Goal: Entertainment & Leisure: Browse casually

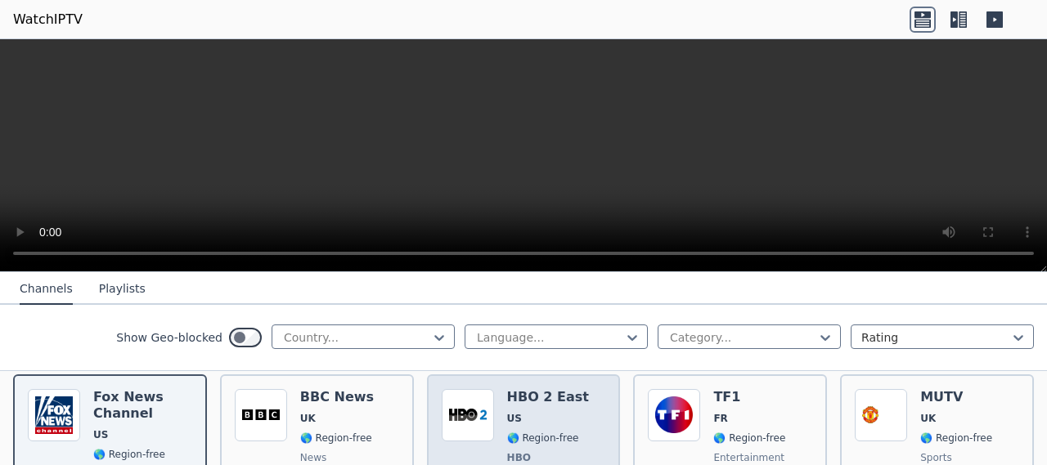
scroll to position [182, 0]
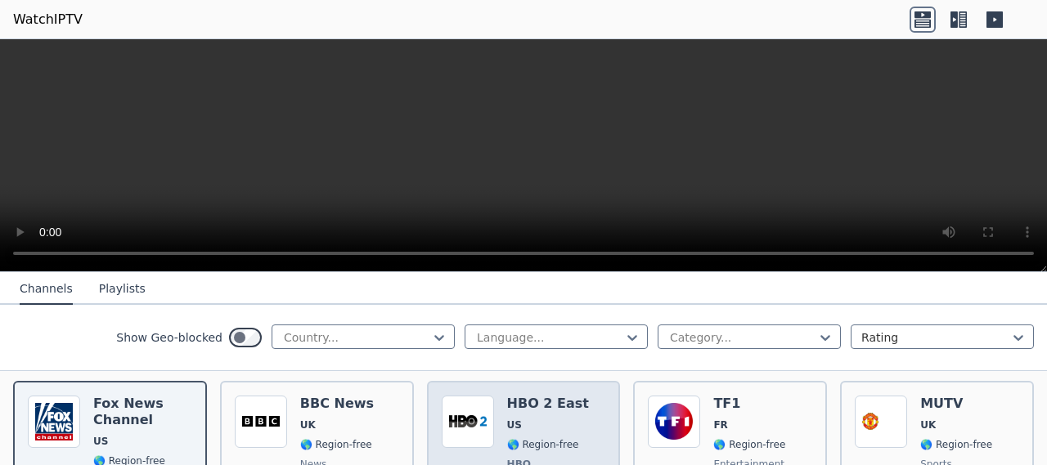
click at [460, 423] on img at bounding box center [468, 422] width 52 height 52
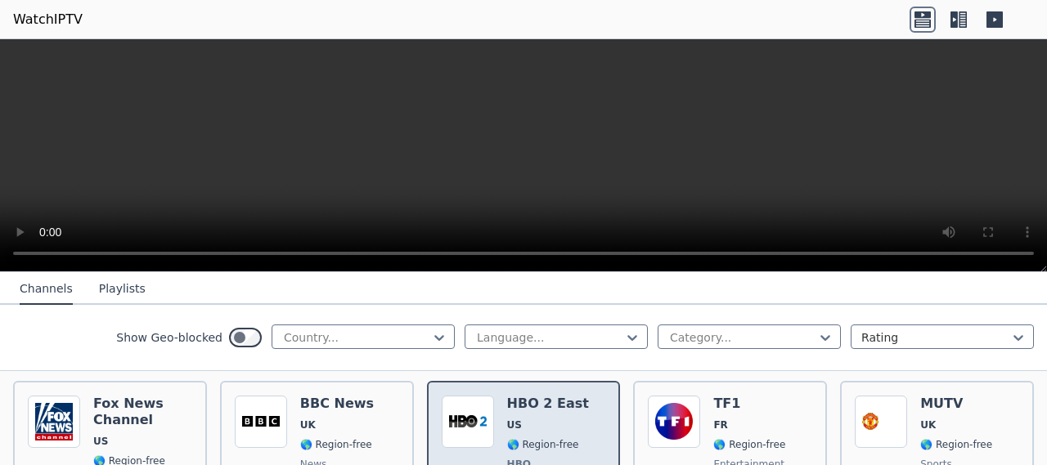
click at [474, 411] on img at bounding box center [468, 422] width 52 height 52
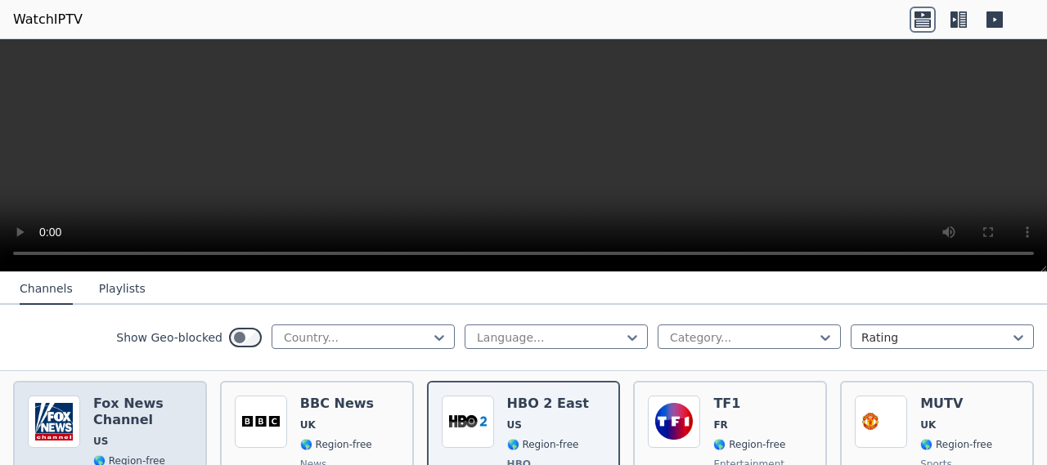
click at [108, 420] on div "[PERSON_NAME] US 🌎 Region-free news eng" at bounding box center [142, 456] width 99 height 121
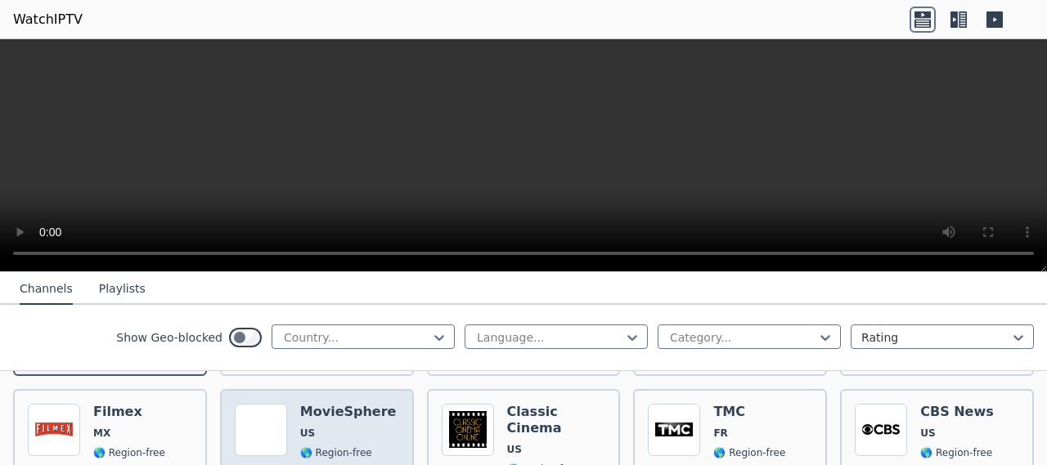
scroll to position [337, 0]
click at [273, 414] on img at bounding box center [261, 431] width 52 height 52
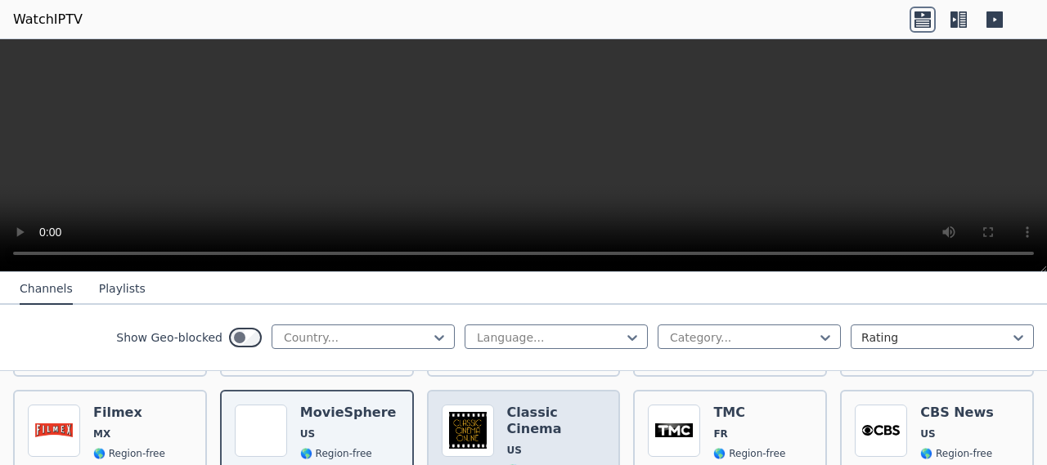
click at [467, 410] on img at bounding box center [468, 431] width 52 height 52
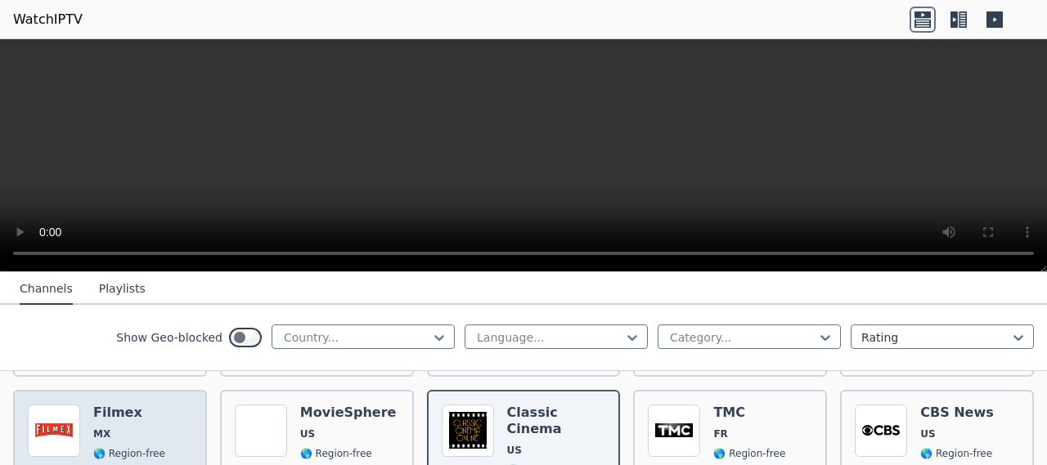
click at [55, 420] on img at bounding box center [54, 431] width 52 height 52
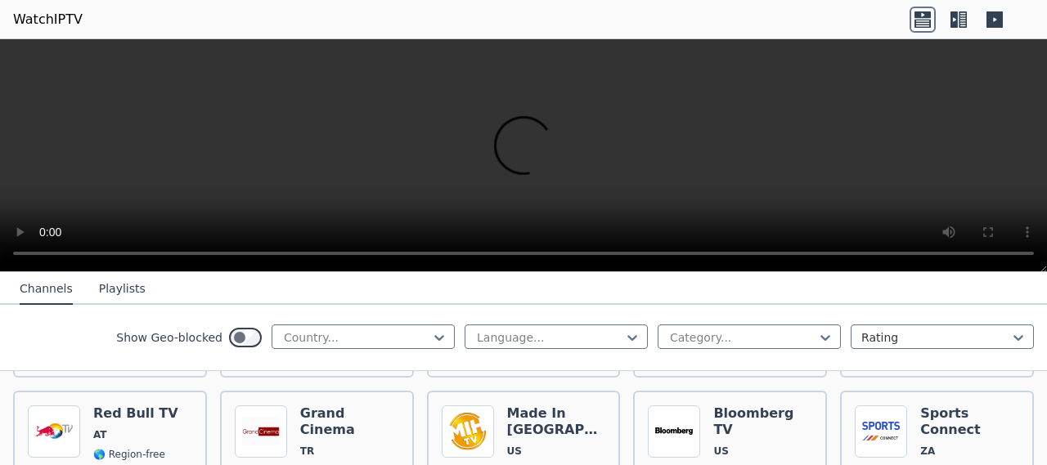
scroll to position [669, 0]
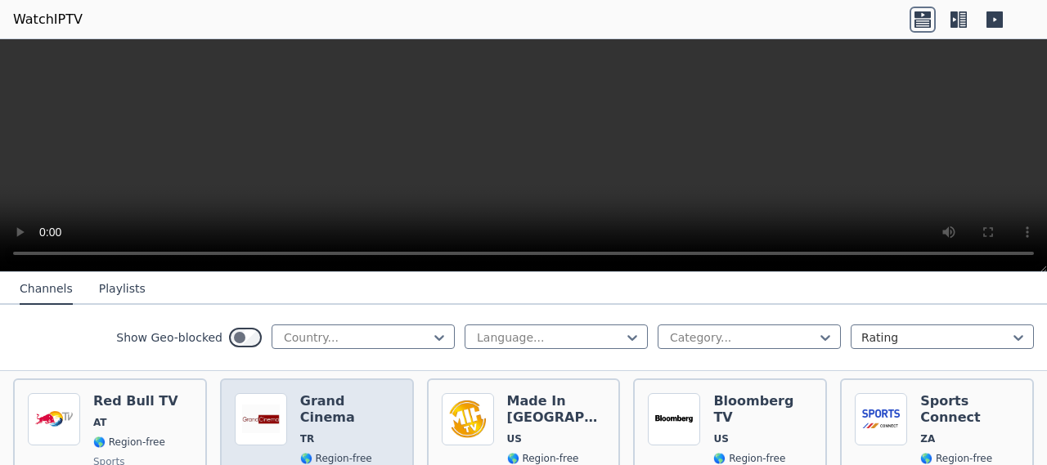
click at [263, 409] on img at bounding box center [261, 419] width 52 height 52
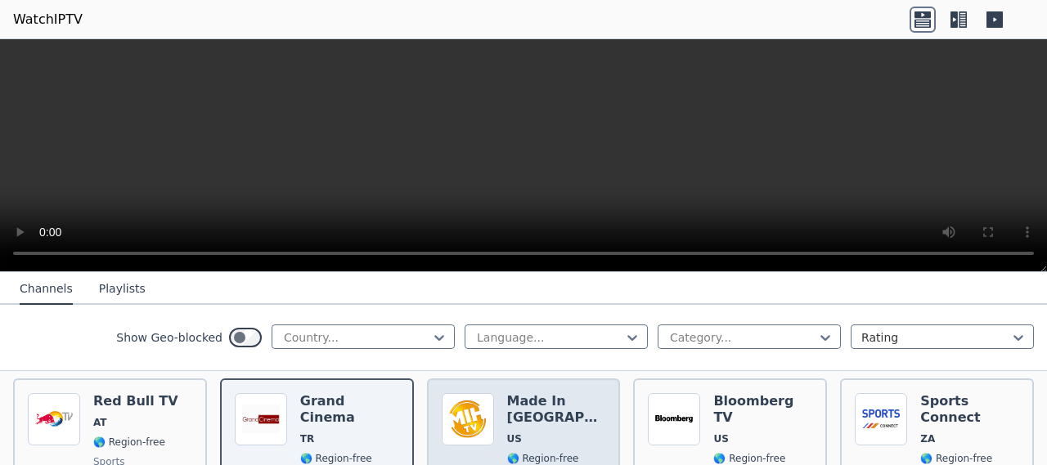
click at [475, 395] on img at bounding box center [468, 419] width 52 height 52
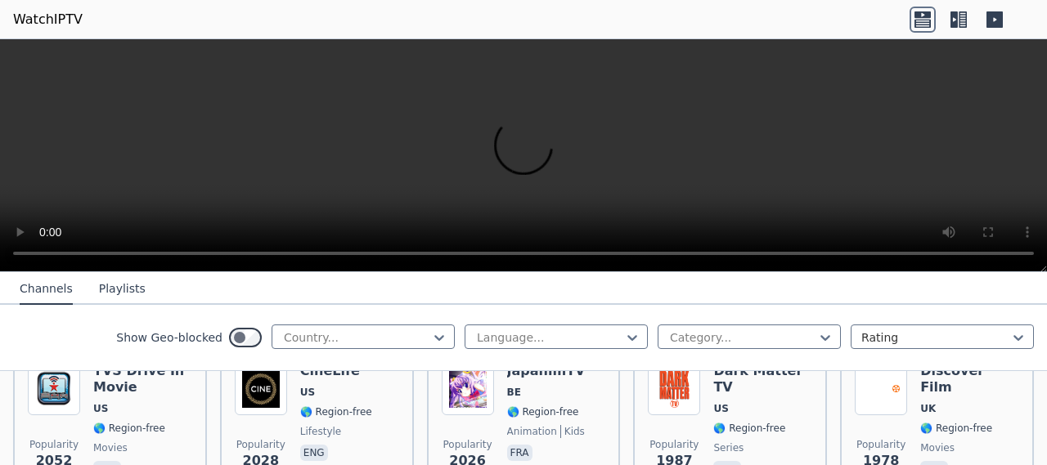
scroll to position [859, 0]
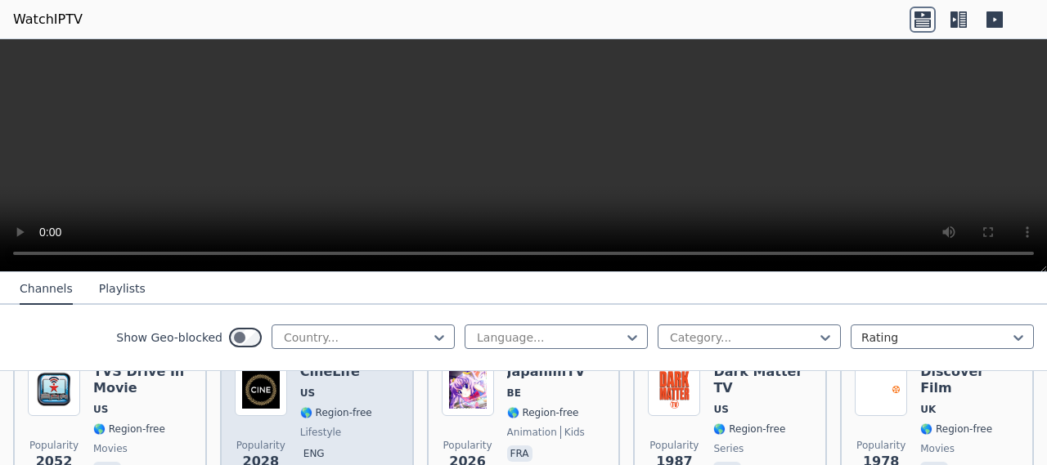
click at [256, 384] on img at bounding box center [261, 390] width 52 height 52
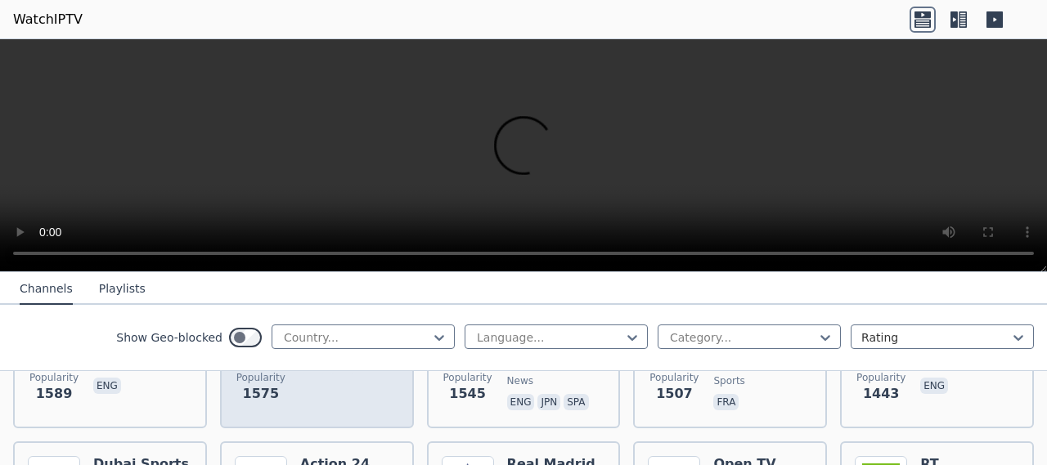
scroll to position [1255, 0]
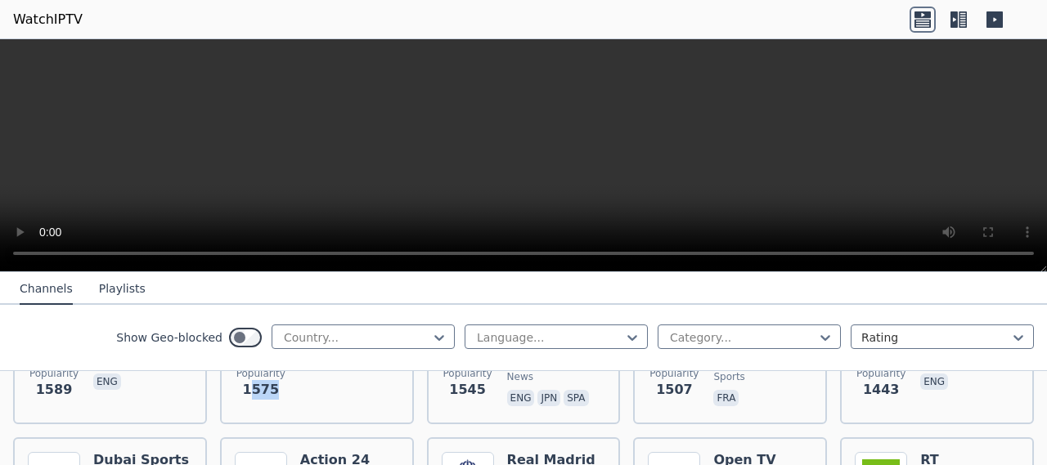
drag, startPoint x: 254, startPoint y: 391, endPoint x: 304, endPoint y: 419, distance: 57.1
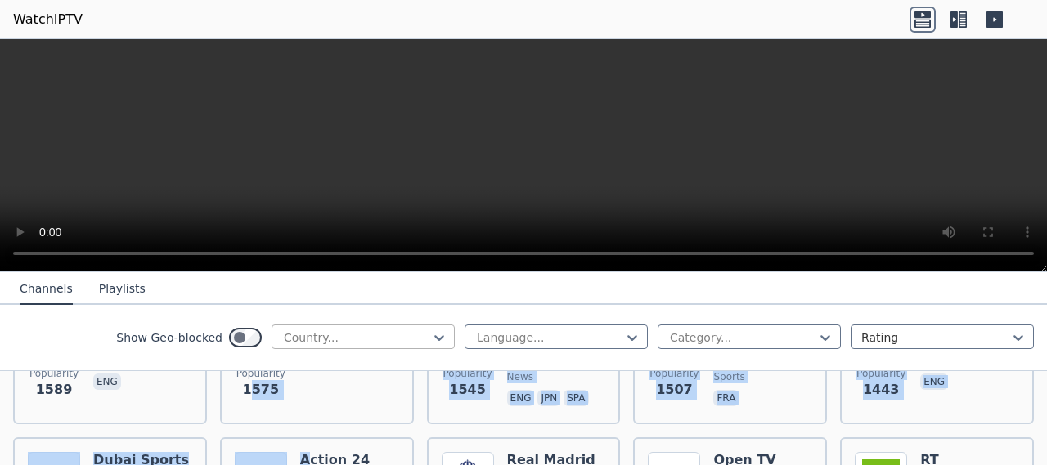
click at [316, 348] on div "Country..." at bounding box center [363, 337] width 183 height 25
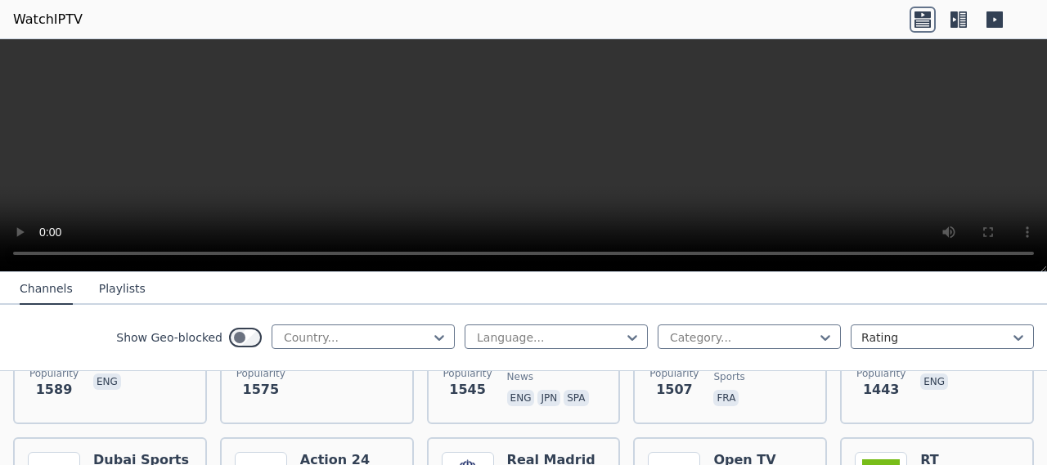
click at [194, 277] on nav "Channels Playlists" at bounding box center [523, 288] width 1047 height 33
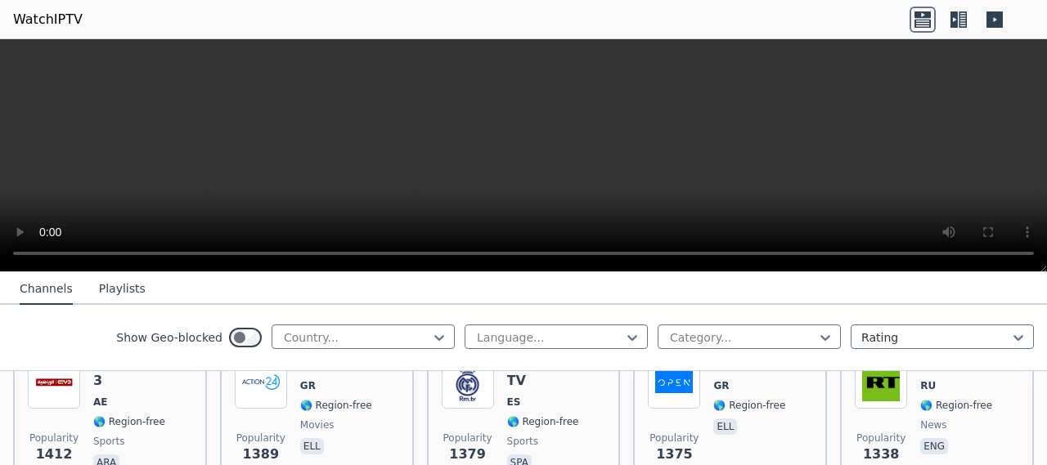
scroll to position [1351, 0]
click at [260, 402] on div "Popularity 1389" at bounding box center [261, 415] width 52 height 118
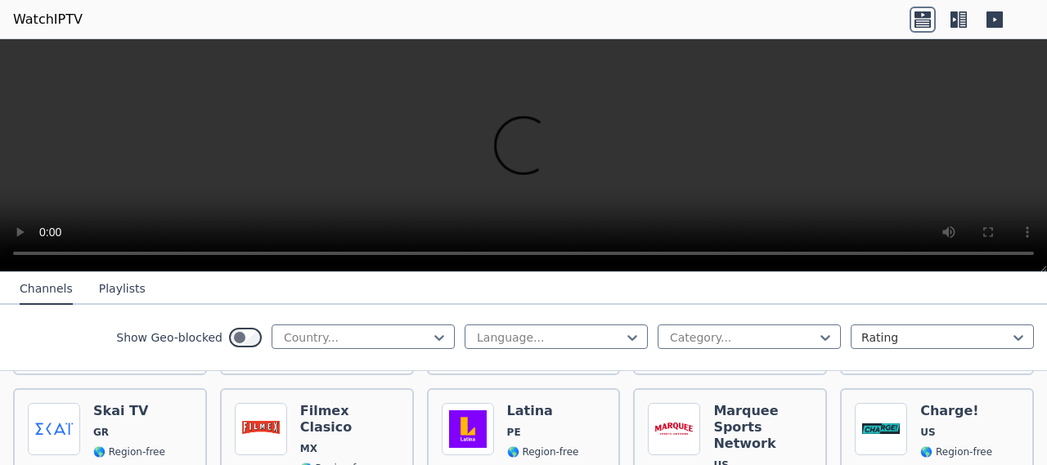
scroll to position [1639, 0]
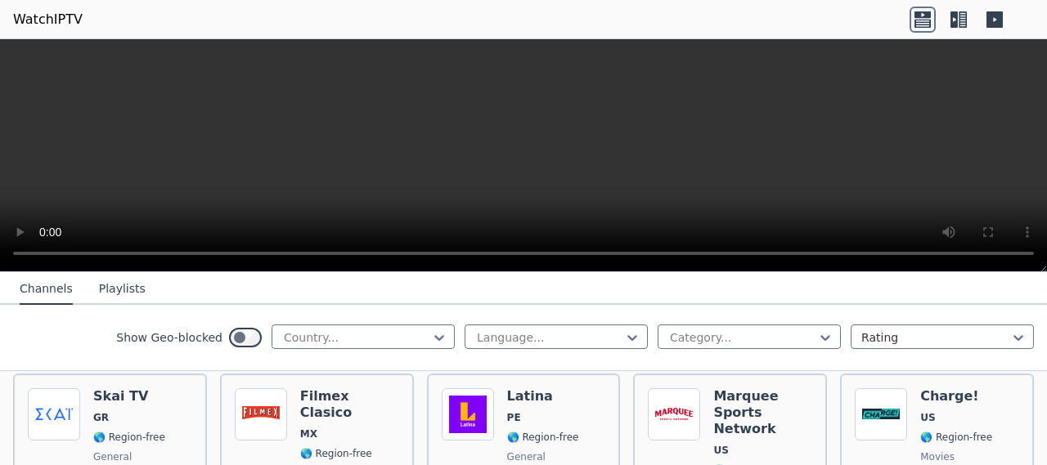
click at [260, 402] on img at bounding box center [261, 415] width 52 height 52
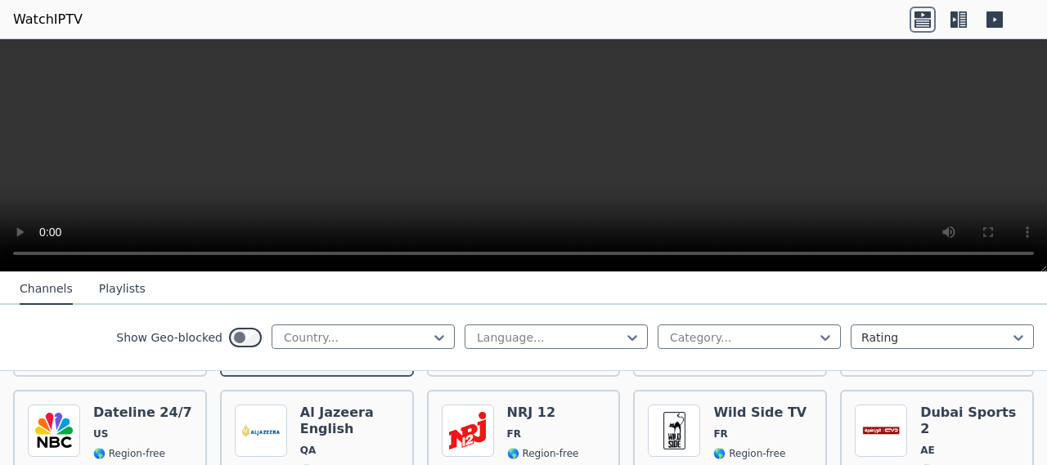
scroll to position [1801, 0]
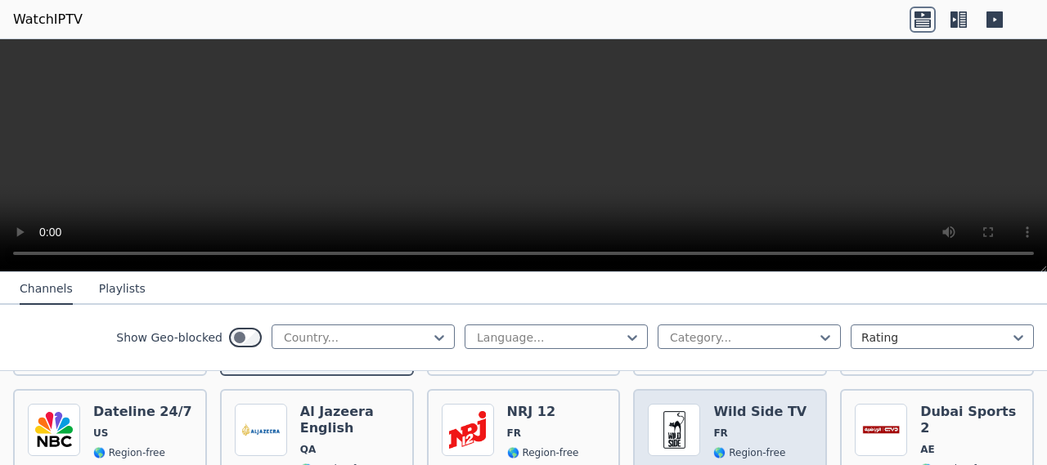
click at [672, 404] on img at bounding box center [674, 430] width 52 height 52
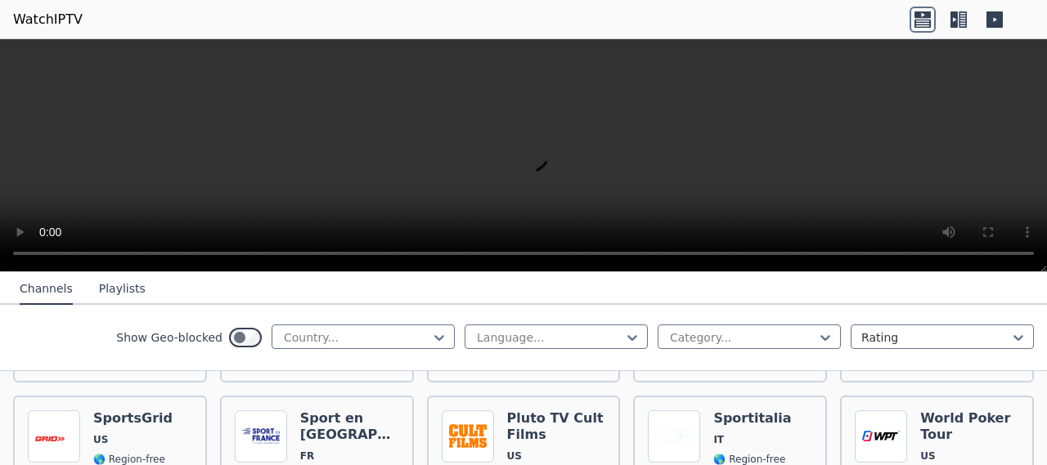
scroll to position [2135, 0]
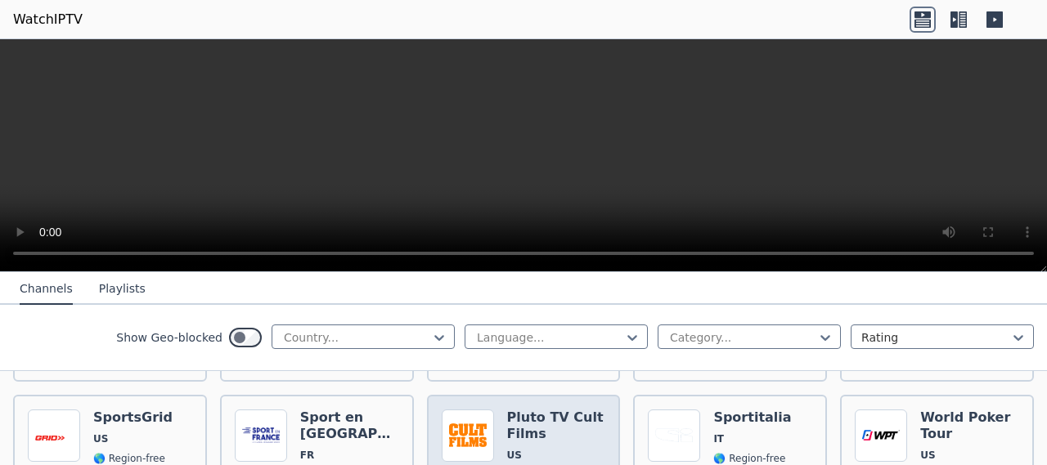
click at [466, 410] on img at bounding box center [468, 436] width 52 height 52
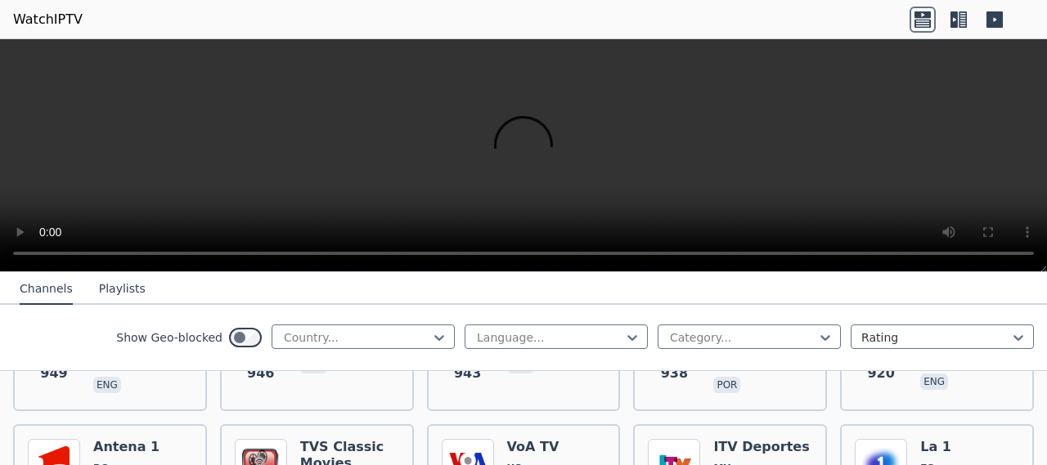
scroll to position [2468, 0]
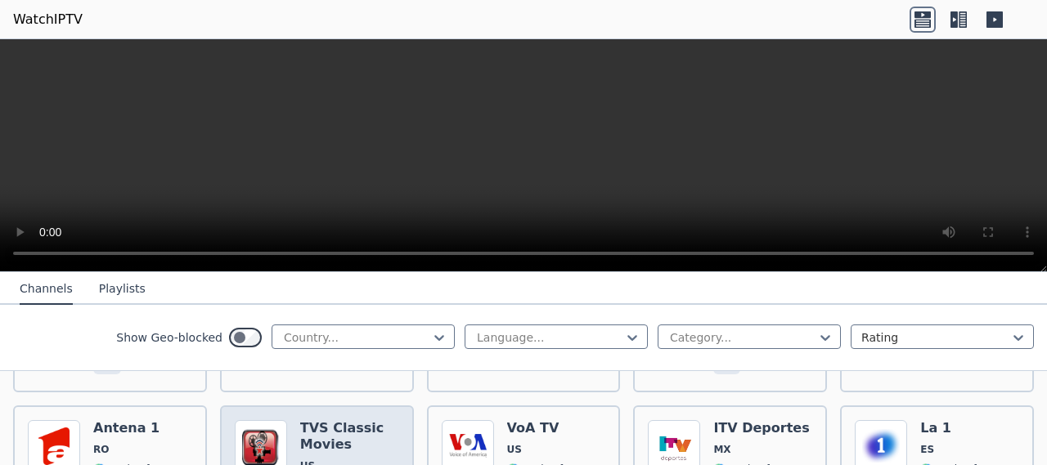
click at [269, 420] on img at bounding box center [261, 446] width 52 height 52
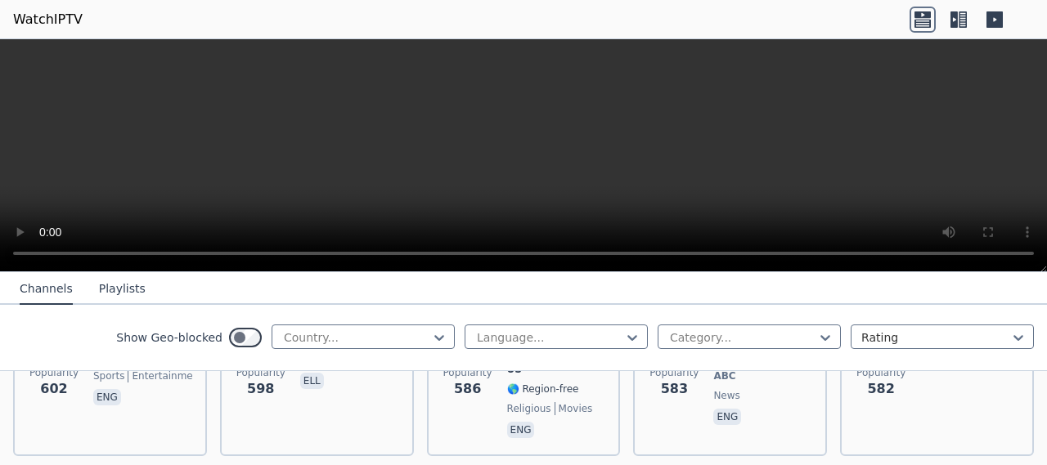
scroll to position [4281, 0]
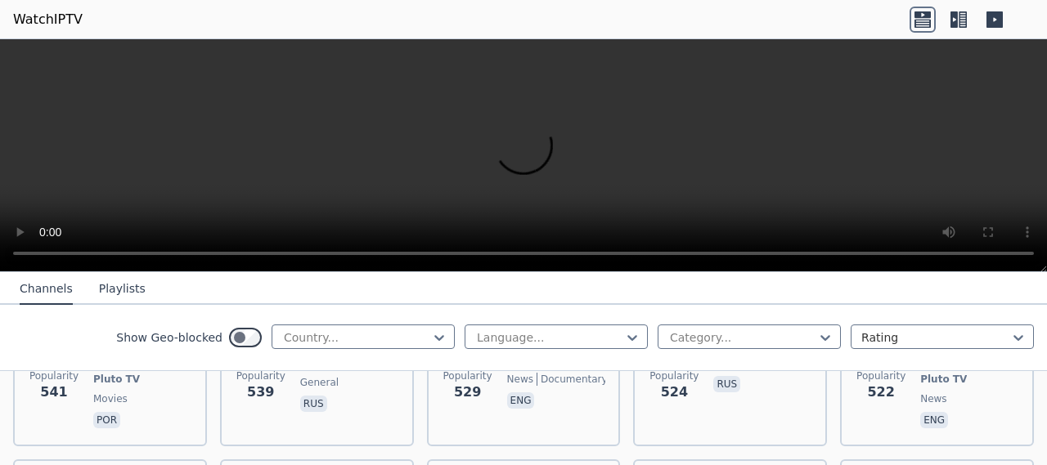
scroll to position [5033, 0]
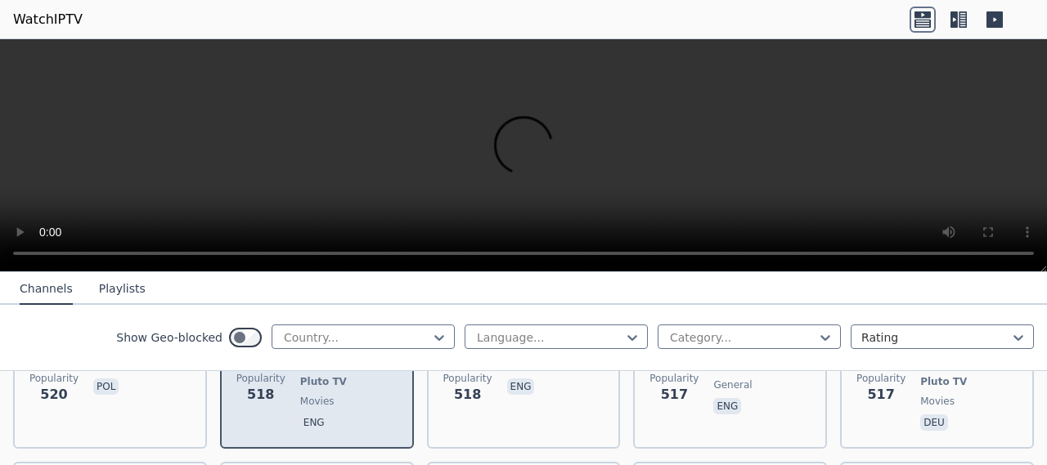
scroll to position [5210, 0]
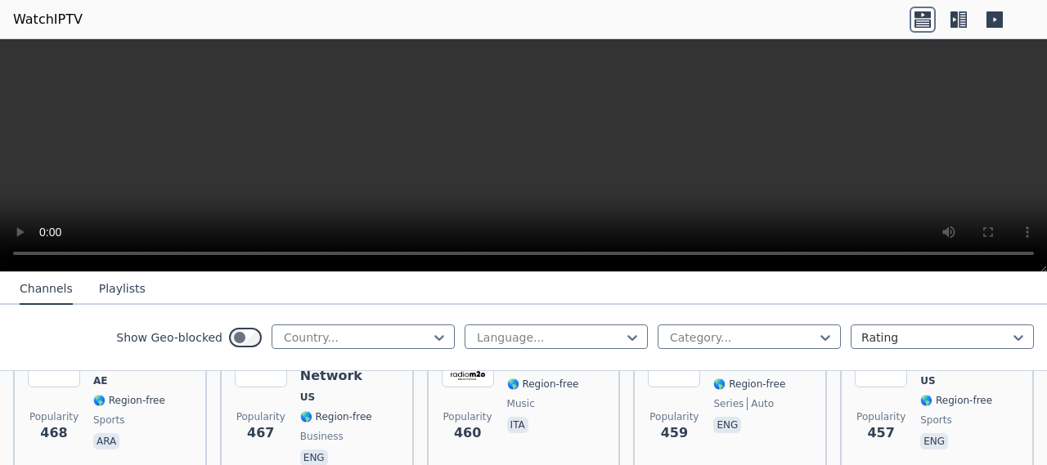
scroll to position [5875, 0]
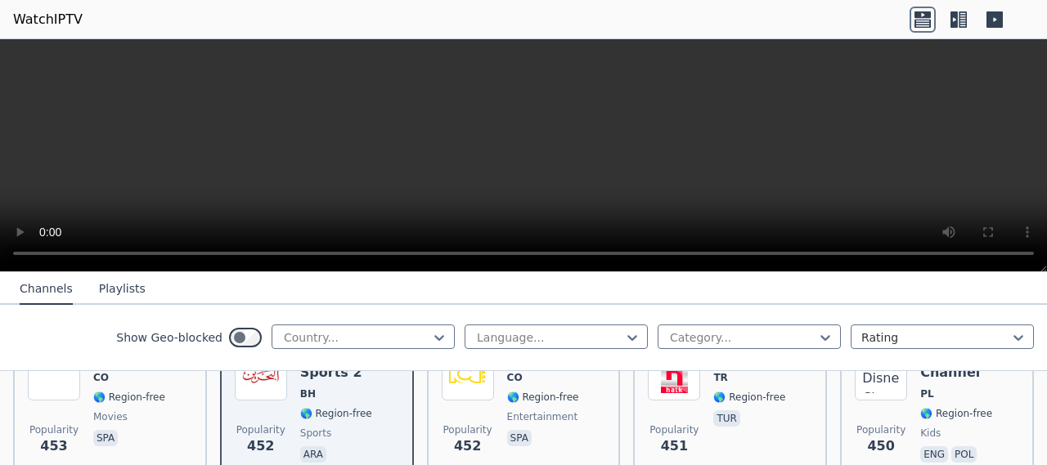
scroll to position [6028, 0]
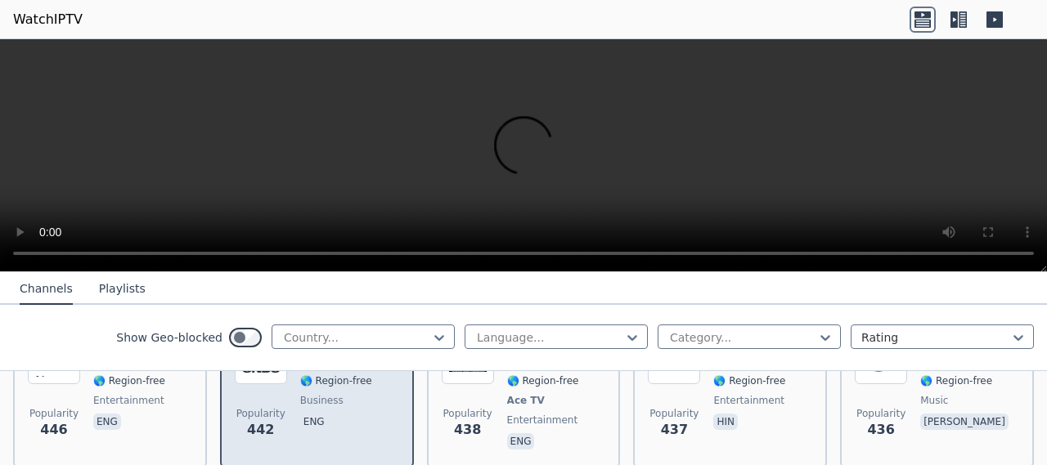
scroll to position [6197, 0]
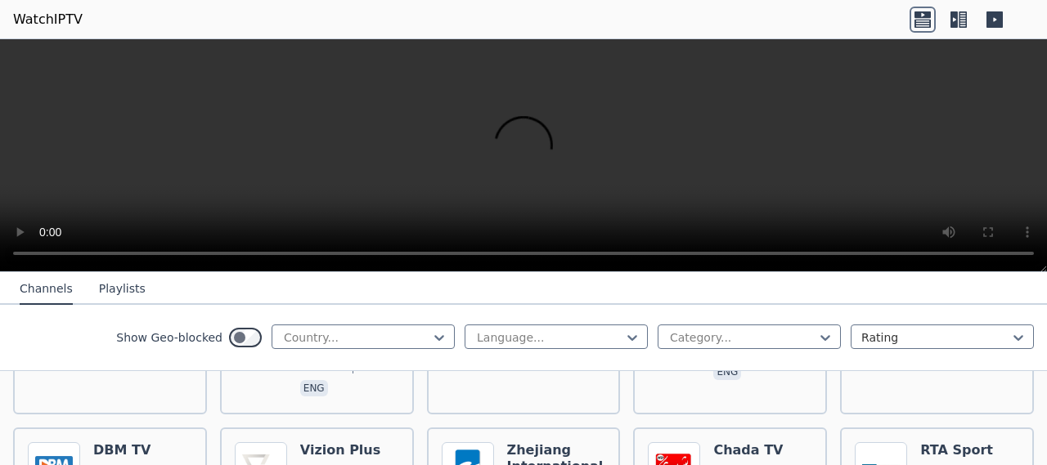
scroll to position [8426, 0]
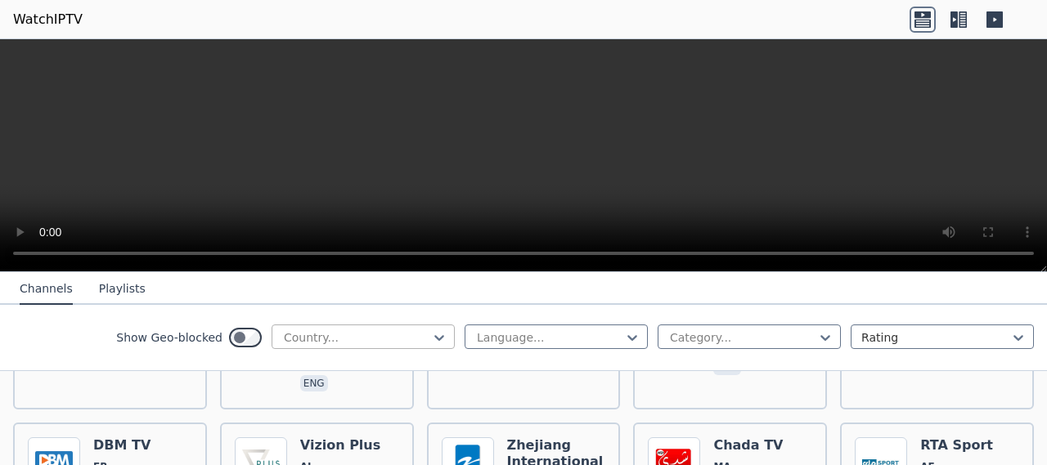
click at [293, 335] on div at bounding box center [356, 338] width 149 height 16
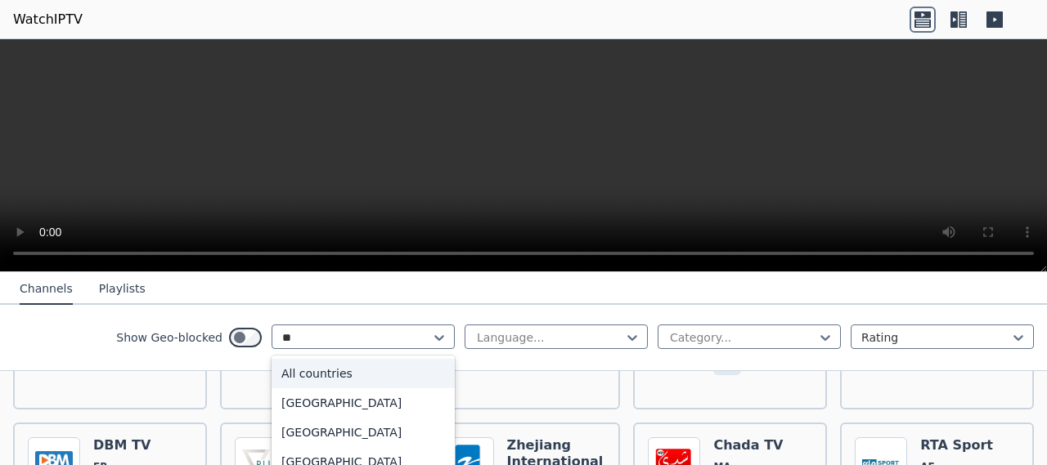
scroll to position [8428, 0]
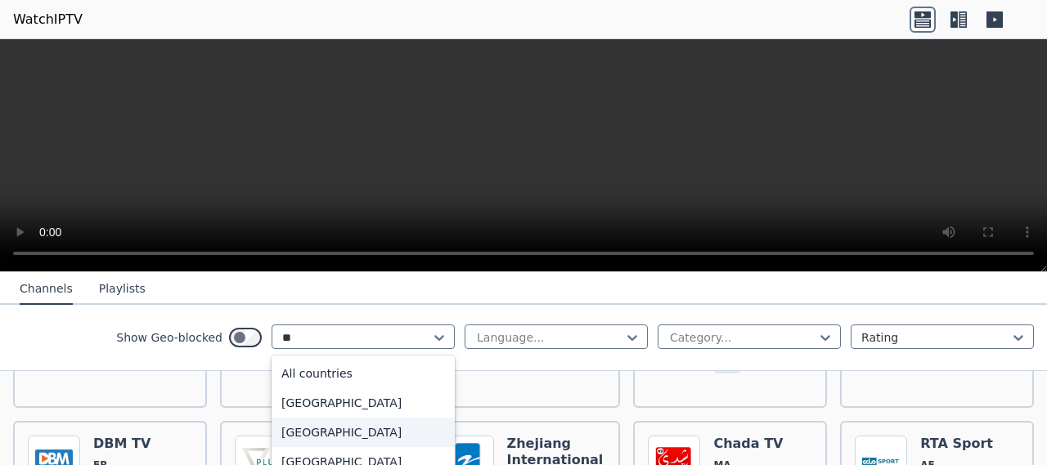
type input "***"
click at [344, 462] on div "[GEOGRAPHIC_DATA]" at bounding box center [363, 461] width 183 height 29
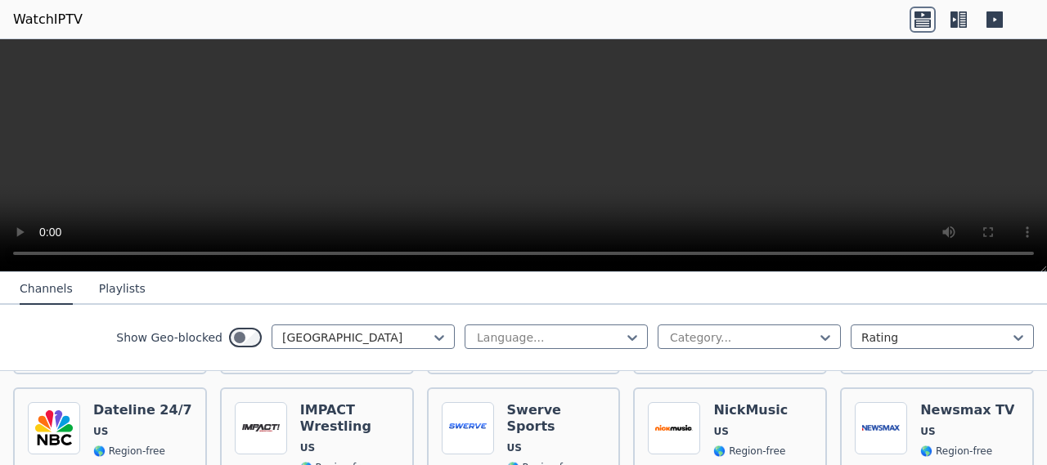
scroll to position [677, 0]
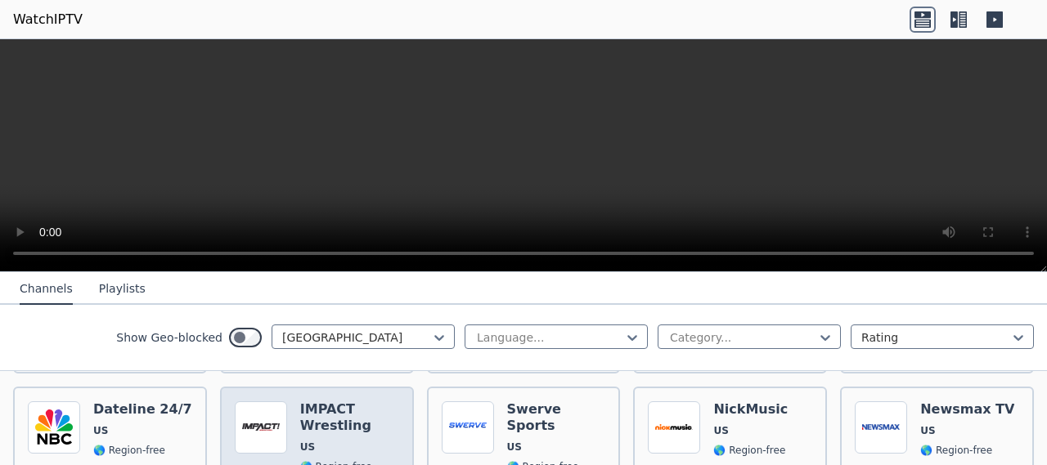
click at [254, 412] on img at bounding box center [261, 428] width 52 height 52
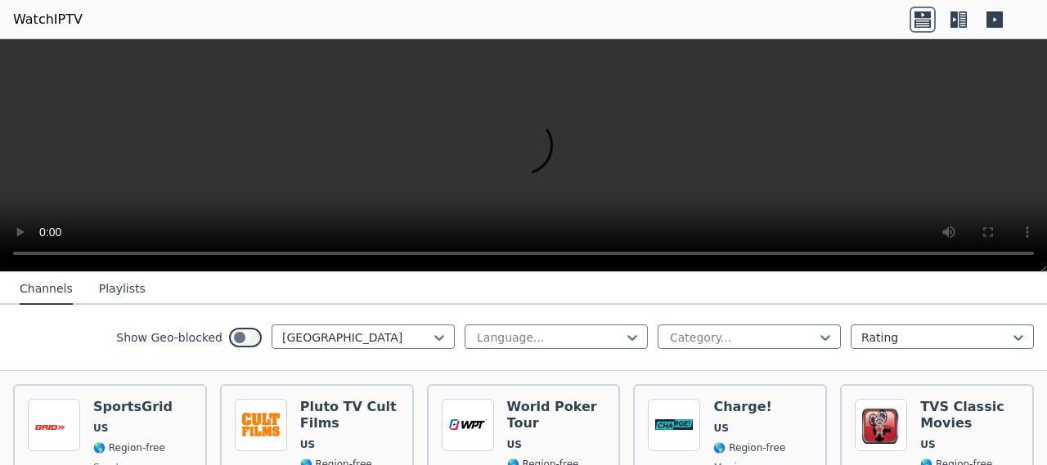
scroll to position [843, 0]
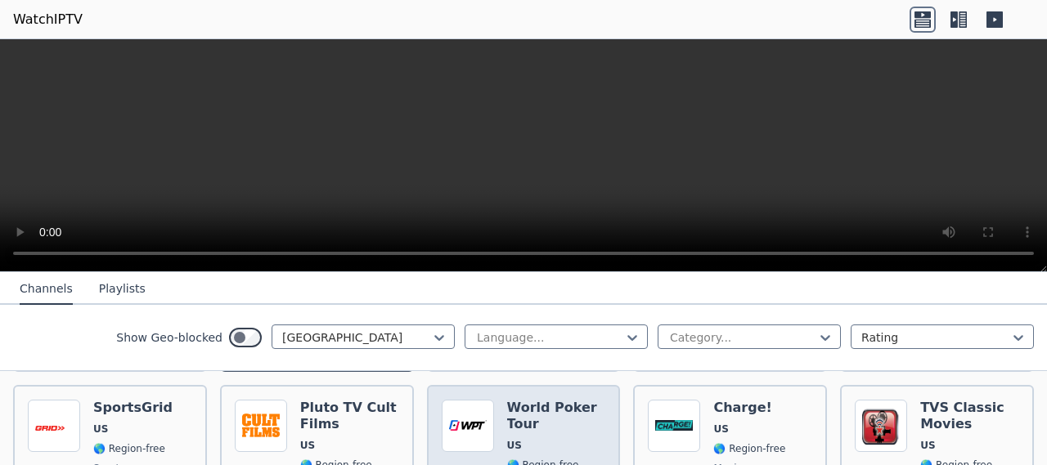
click at [452, 400] on img at bounding box center [468, 426] width 52 height 52
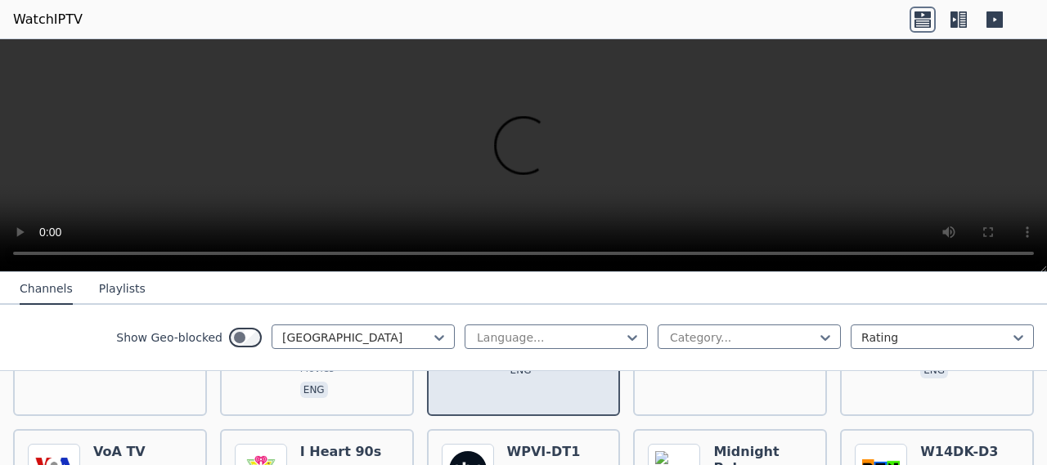
scroll to position [1015, 0]
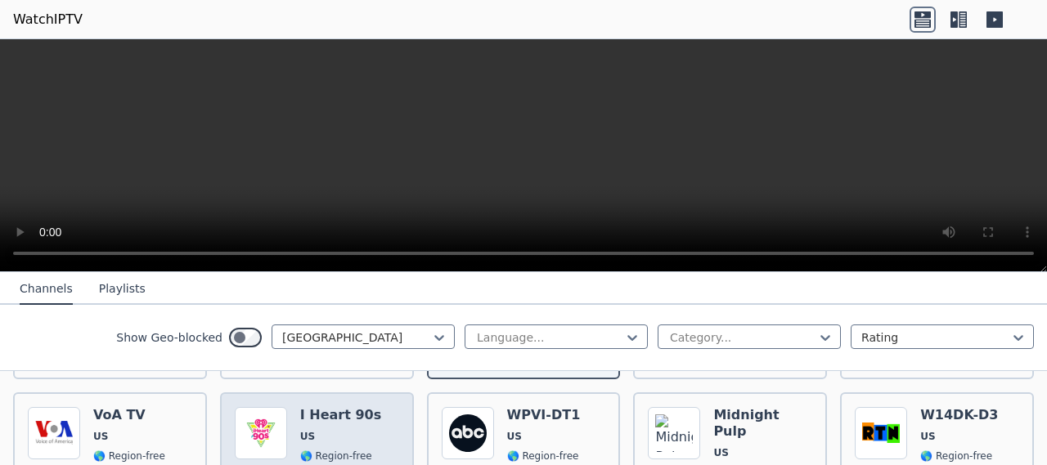
click at [313, 407] on h6 "I Heart 90s" at bounding box center [340, 415] width 81 height 16
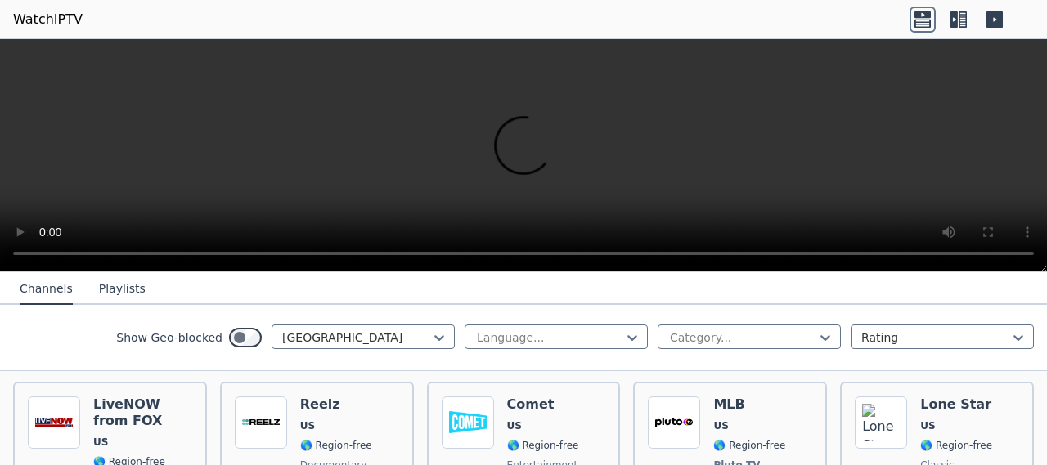
scroll to position [1193, 0]
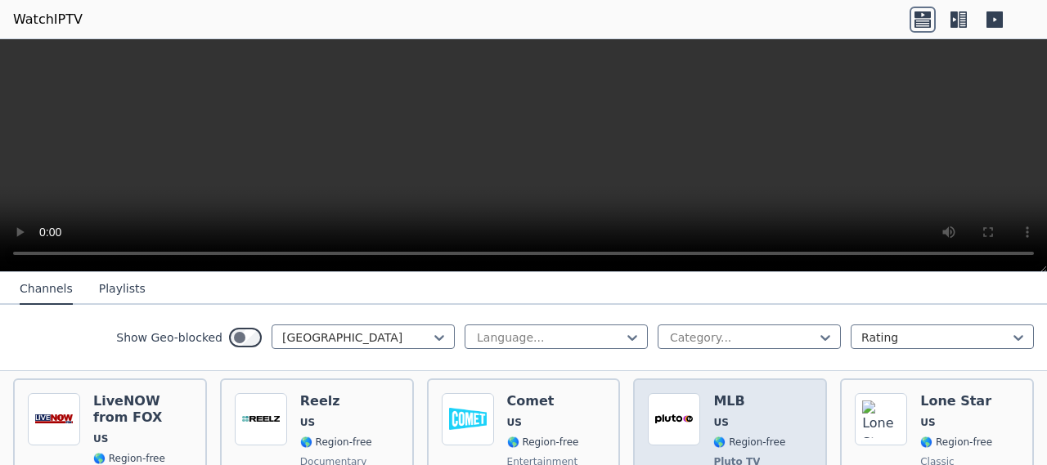
click at [666, 402] on img at bounding box center [674, 419] width 52 height 52
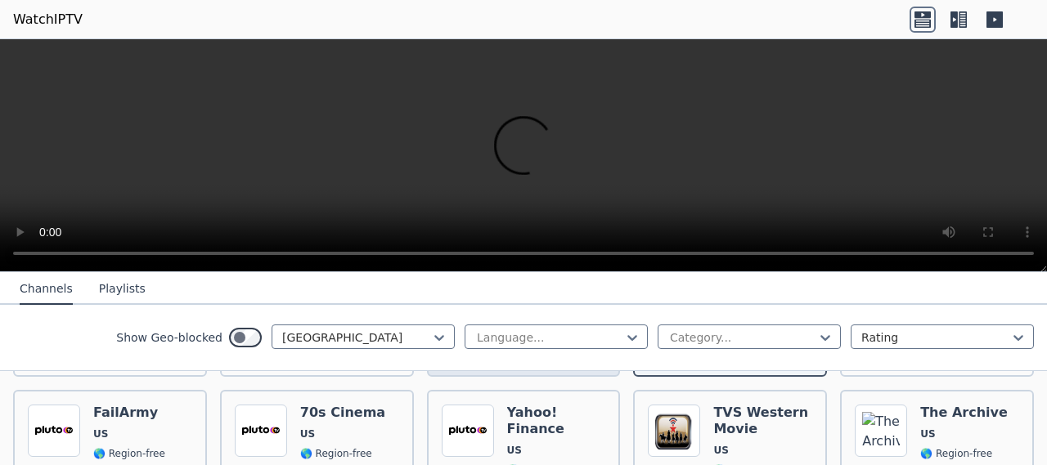
scroll to position [1346, 0]
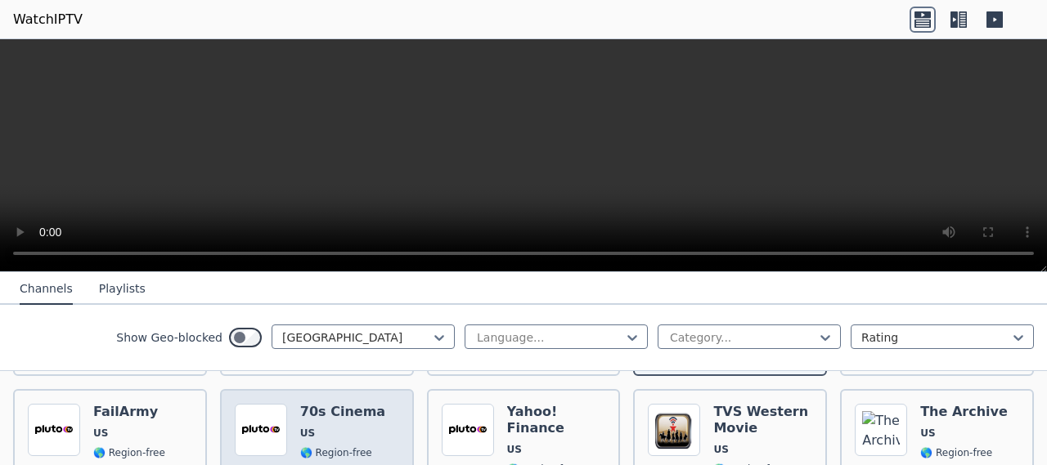
click at [322, 427] on span "US" at bounding box center [342, 433] width 85 height 13
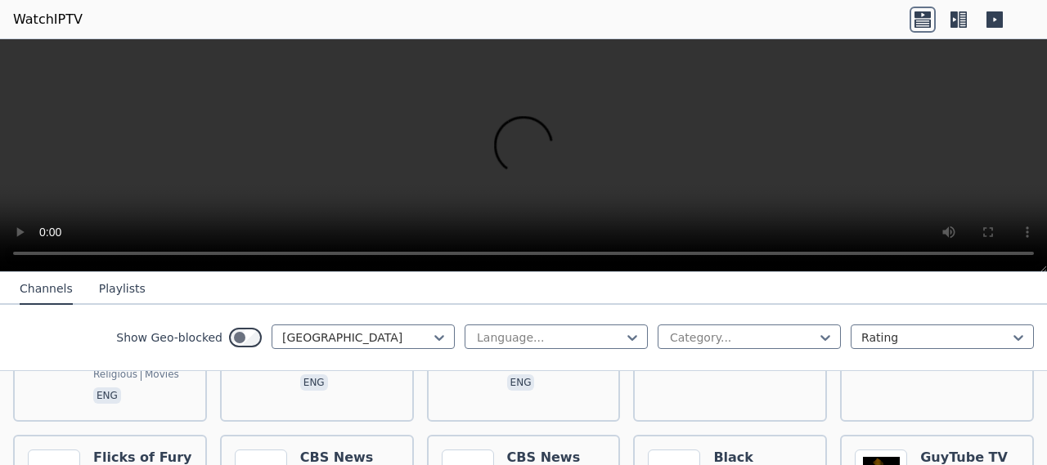
scroll to position [1867, 0]
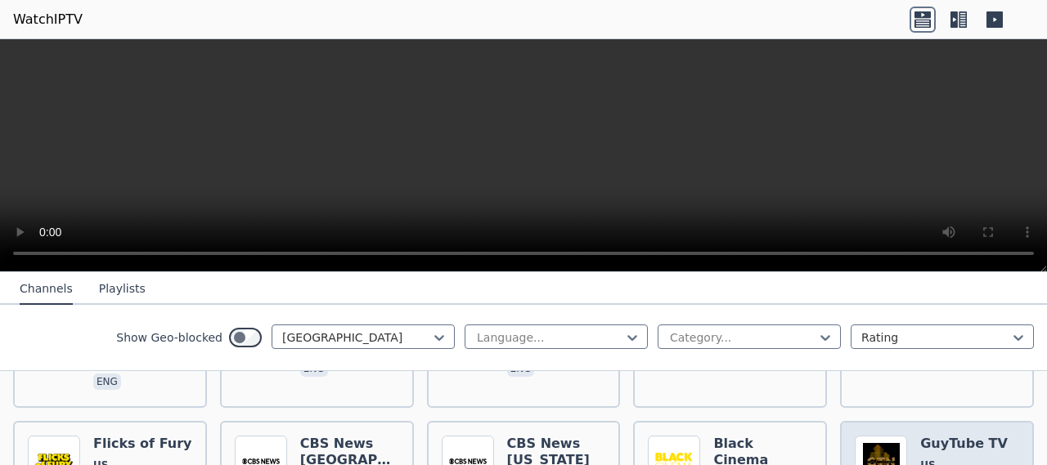
click at [871, 436] on img at bounding box center [881, 462] width 52 height 52
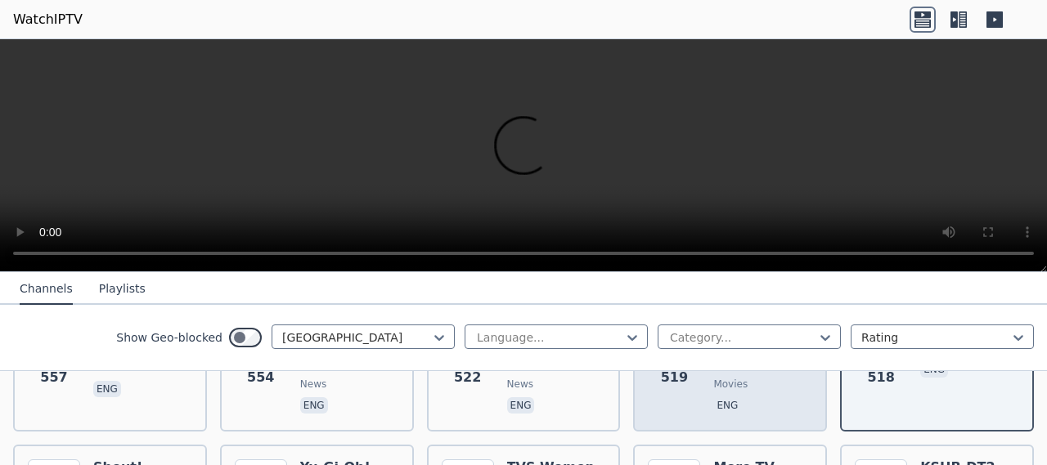
scroll to position [2039, 0]
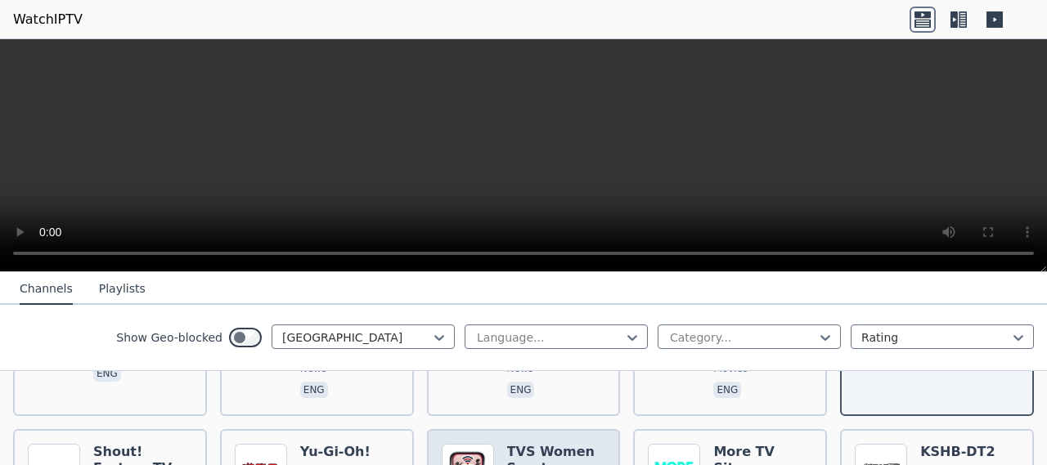
click at [532, 444] on h6 "TVS Women Sports" at bounding box center [556, 460] width 99 height 33
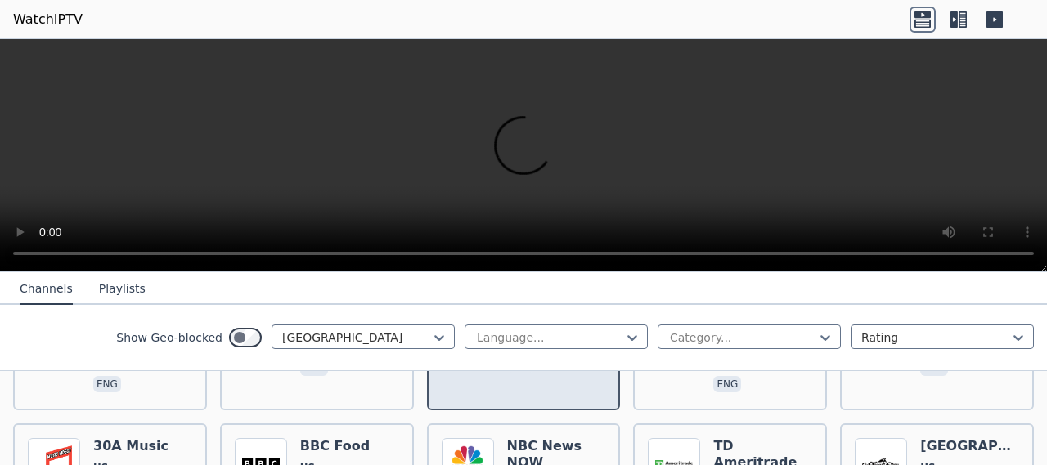
scroll to position [2241, 0]
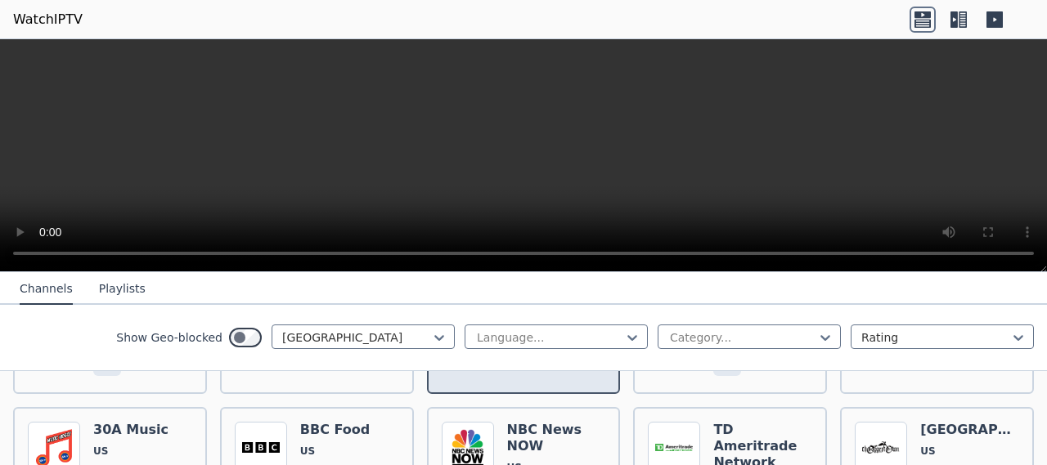
click at [532, 461] on span "US" at bounding box center [556, 467] width 99 height 13
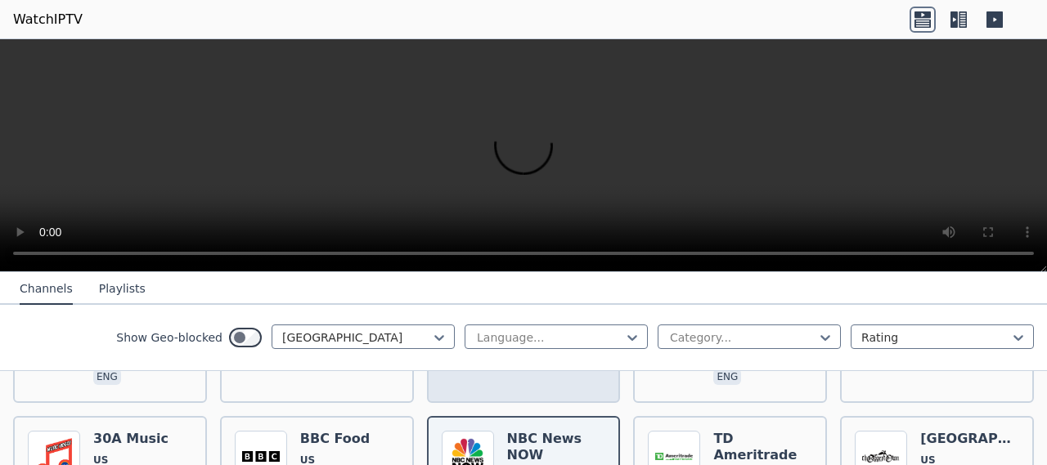
scroll to position [2231, 0]
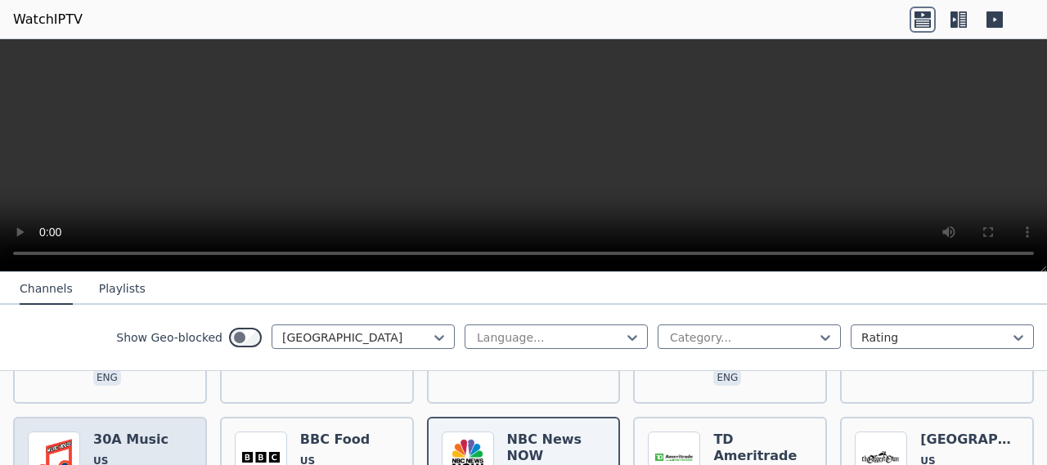
click at [126, 455] on span "US" at bounding box center [130, 461] width 75 height 13
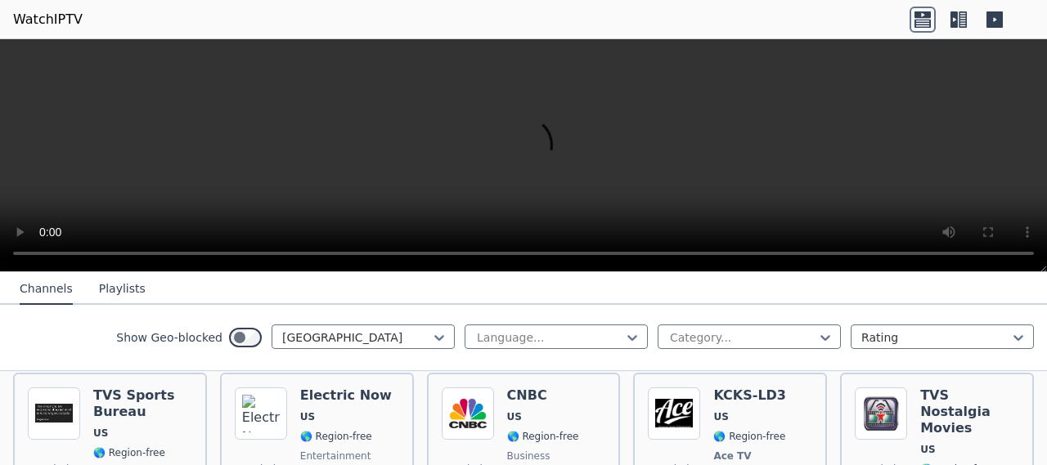
scroll to position [2454, 0]
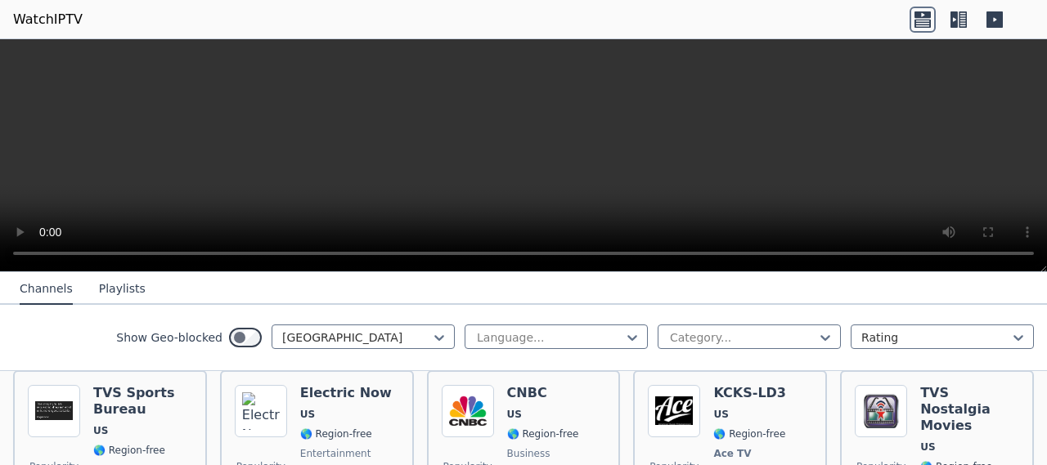
click at [126, 464] on span "sports" at bounding box center [142, 470] width 99 height 13
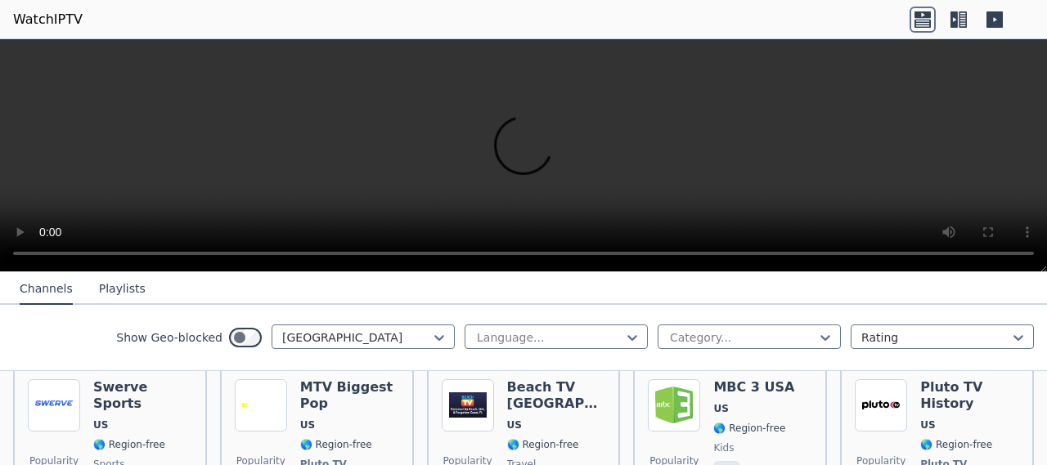
scroll to position [3781, 0]
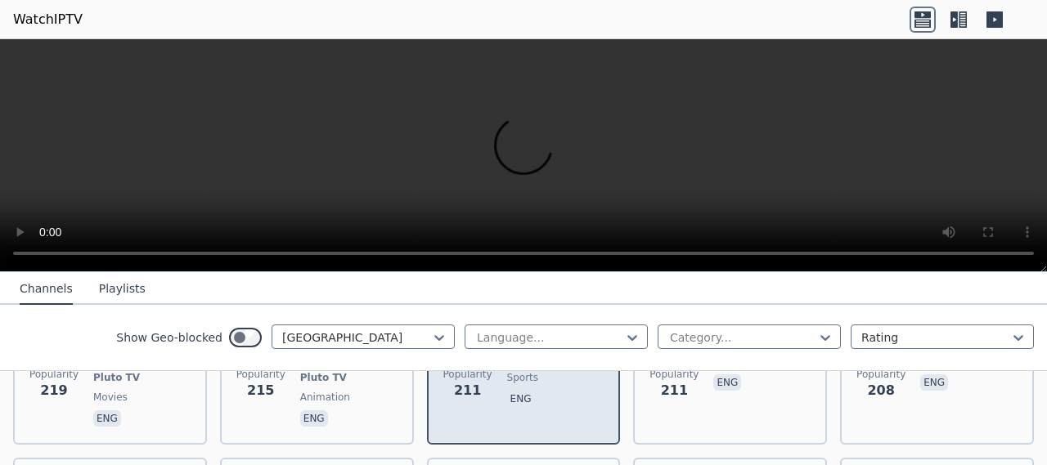
scroll to position [4050, 0]
